Goal: Information Seeking & Learning: Learn about a topic

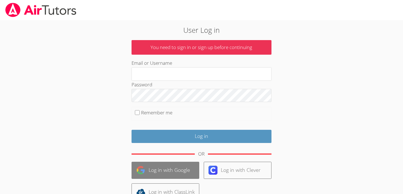
click at [161, 169] on link "Log in with Google" at bounding box center [166, 169] width 68 height 17
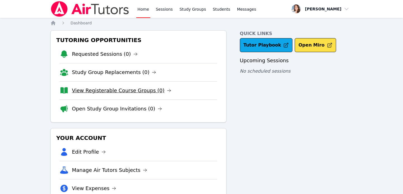
click at [116, 91] on link "View Registerable Course Groups (0)" at bounding box center [121, 90] width 99 height 8
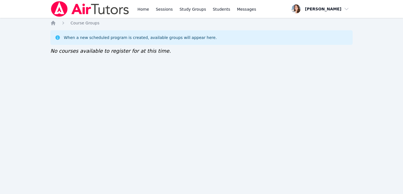
click at [84, 44] on div "When a new scheduled program is created, available groups will appear here." at bounding box center [201, 37] width 302 height 15
click at [167, 53] on div "When a new scheduled program is created, available groups will appear here. No …" at bounding box center [201, 42] width 302 height 25
click at [127, 76] on div "Home Sessions Study Groups Students Messages Open user menu Tiffany Whyte Open …" at bounding box center [201, 97] width 403 height 194
